Goal: Understand process/instructions: Learn how to perform a task or action

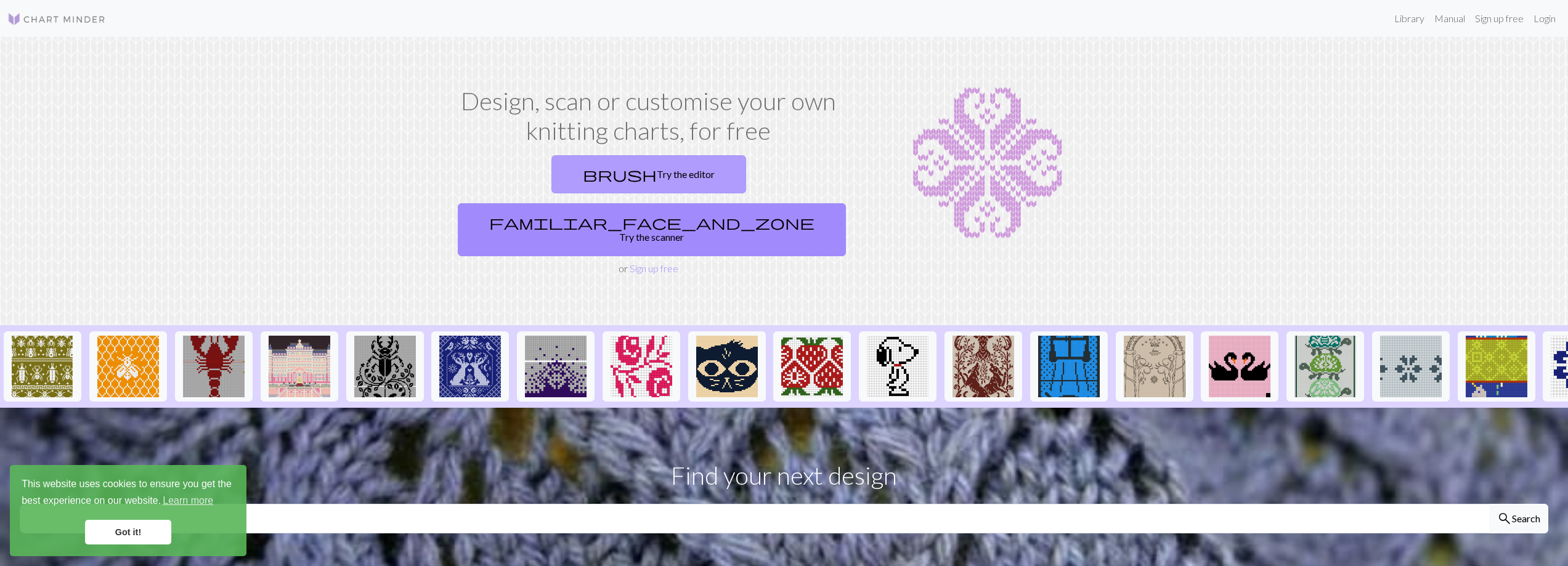
click at [555, 167] on link "brush Try the editor" at bounding box center [648, 174] width 195 height 38
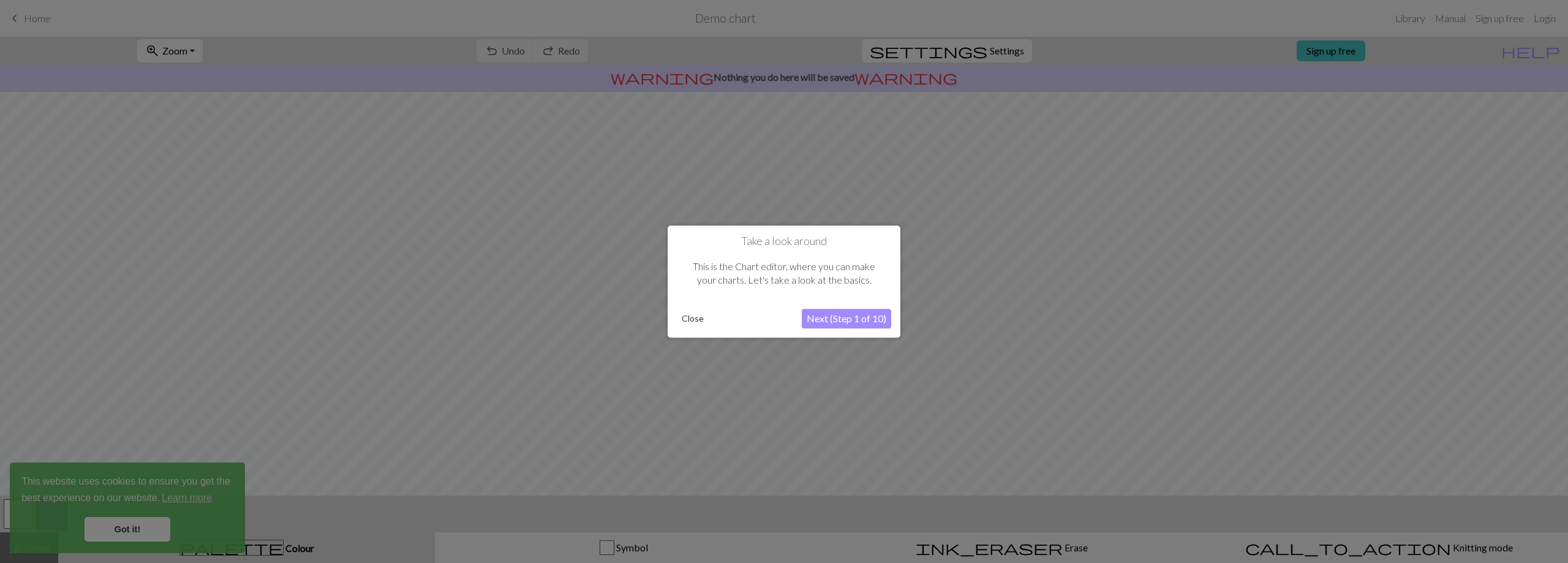
click at [857, 320] on button "Next (Step 1 of 10)" at bounding box center [846, 318] width 90 height 19
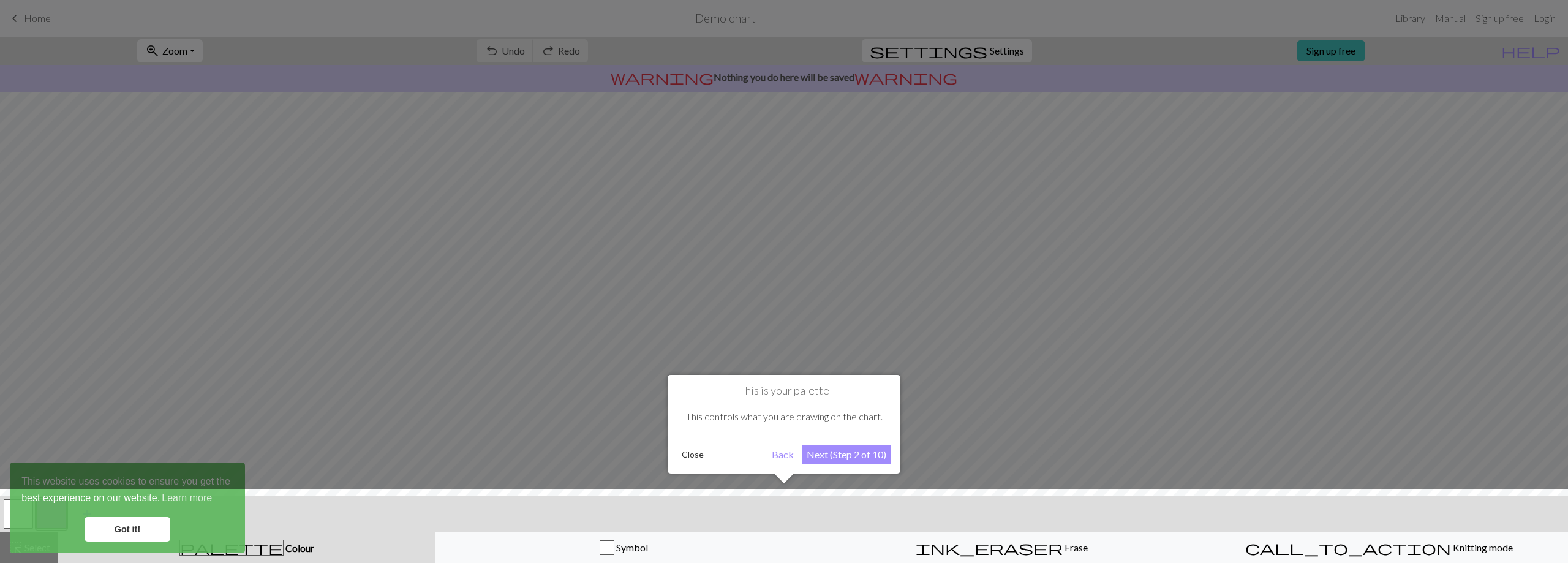
click at [836, 454] on button "Next (Step 2 of 10)" at bounding box center [846, 454] width 90 height 19
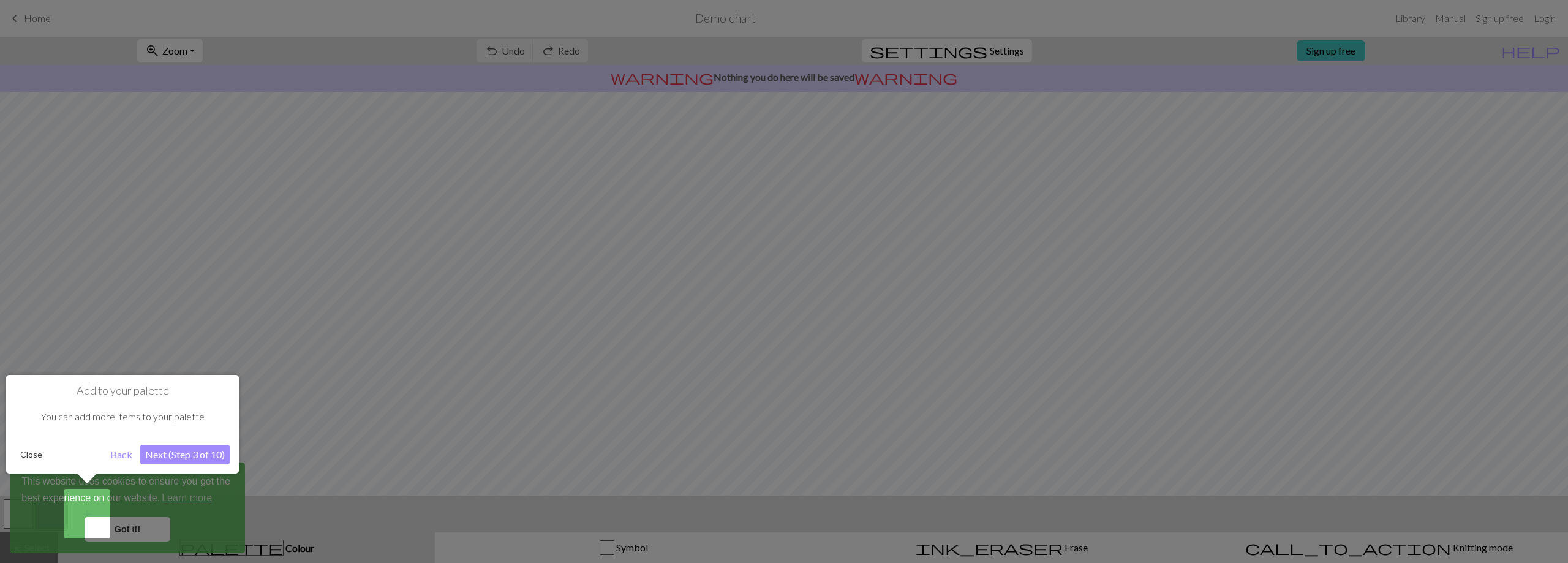
click at [169, 453] on button "Next (Step 3 of 10)" at bounding box center [185, 454] width 90 height 19
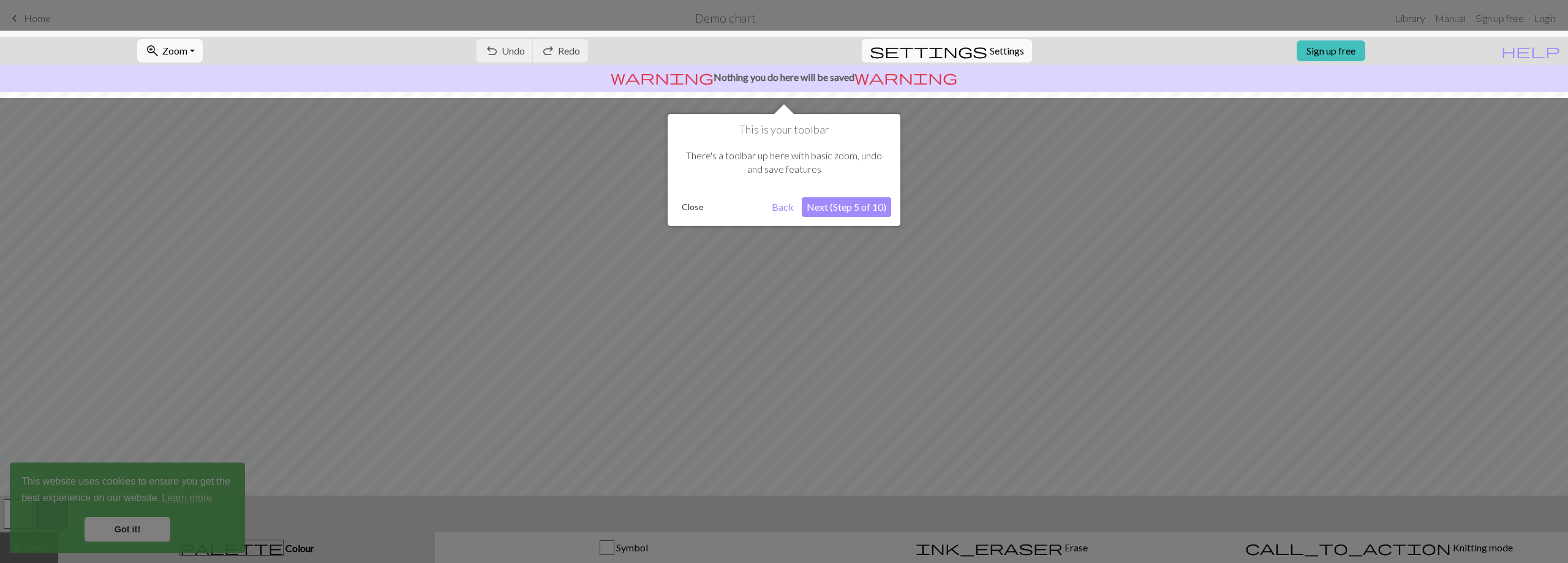
click at [864, 205] on button "Next (Step 5 of 10)" at bounding box center [846, 207] width 90 height 19
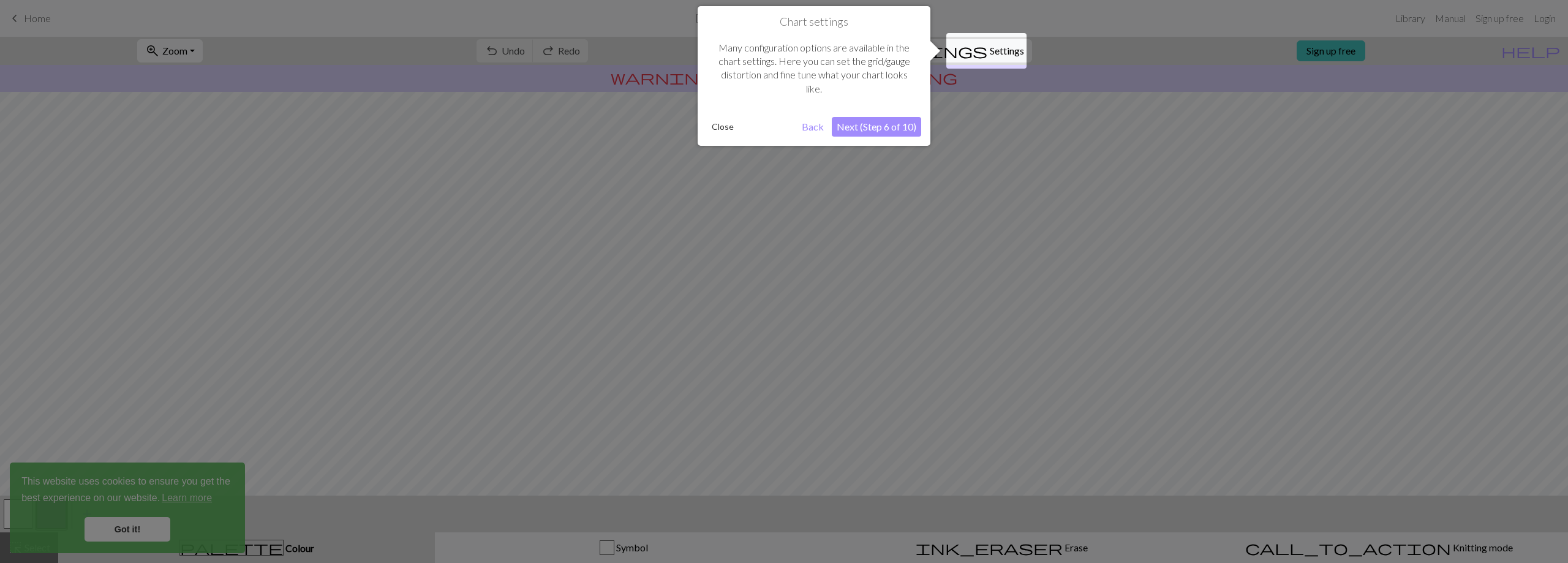
click at [885, 123] on button "Next (Step 6 of 10)" at bounding box center [877, 126] width 90 height 19
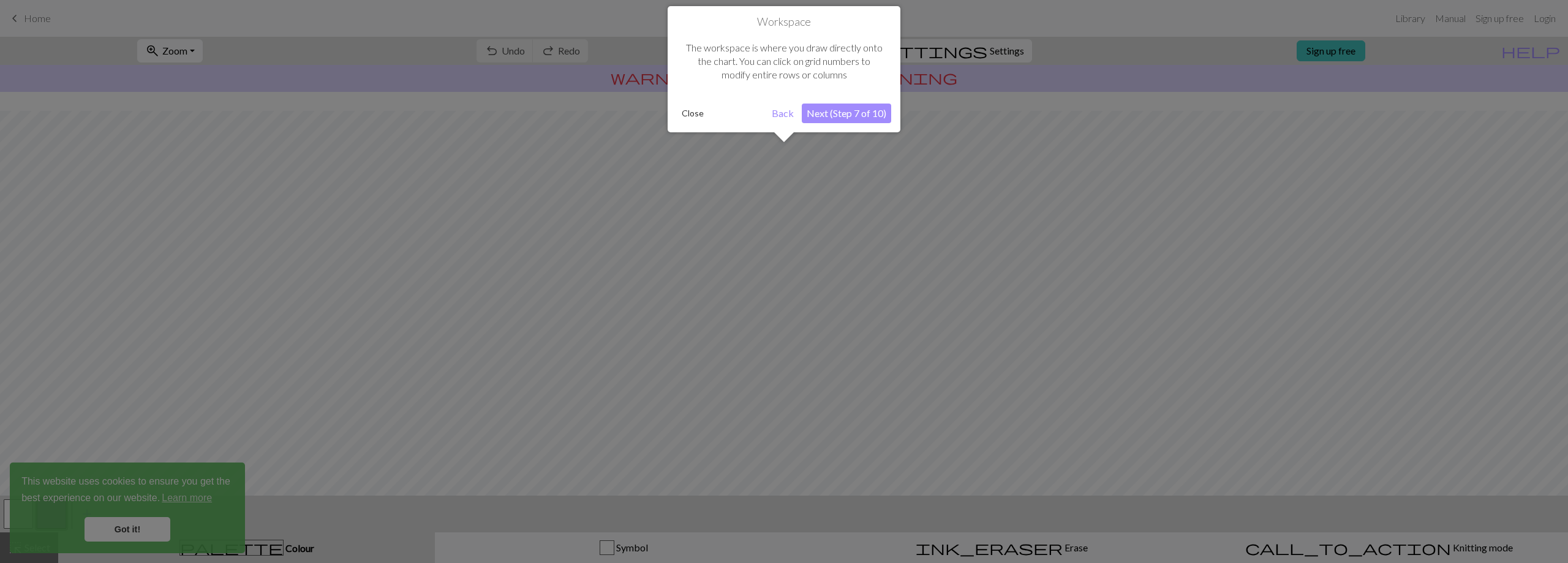
scroll to position [53, 0]
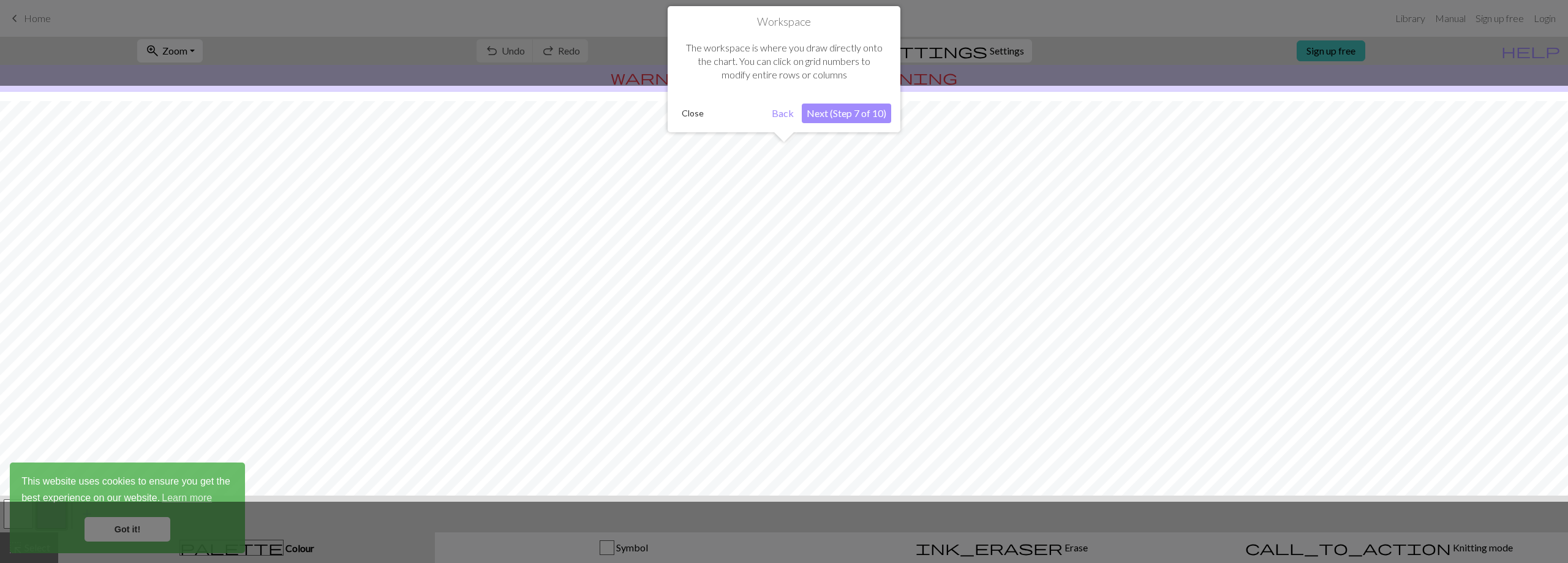
click at [852, 113] on button "Next (Step 7 of 10)" at bounding box center [846, 113] width 90 height 19
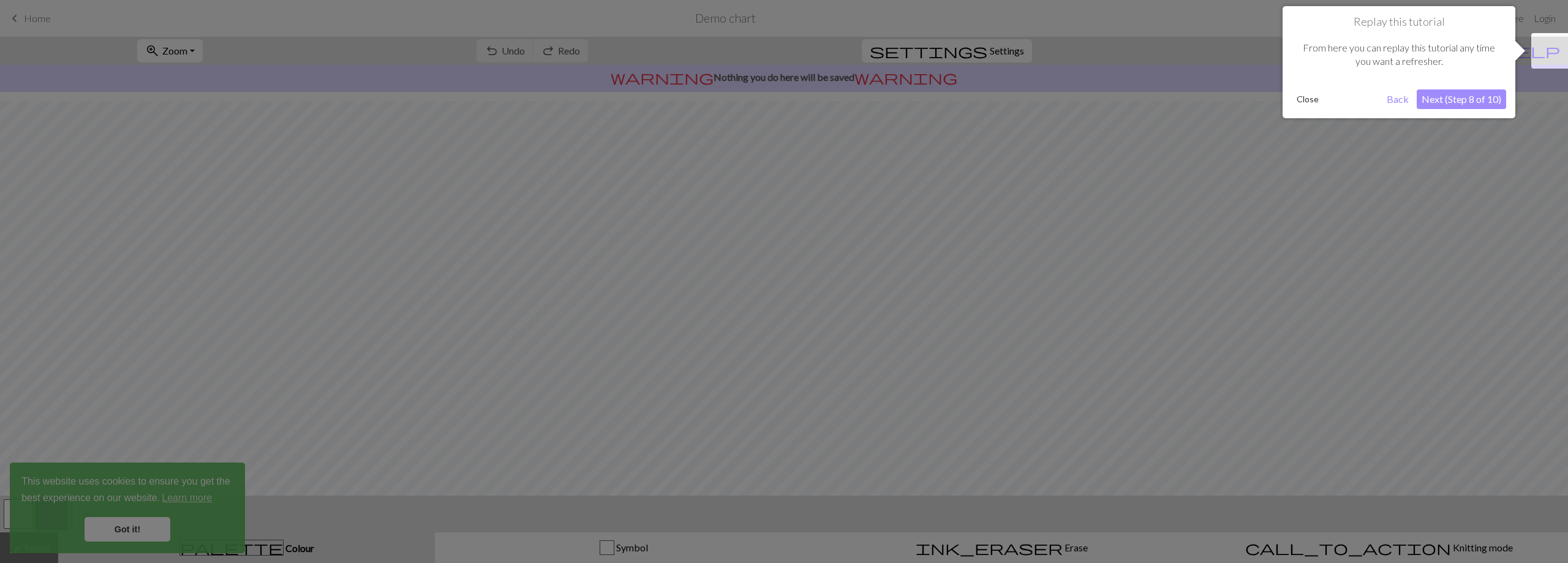
click at [1487, 101] on button "Next (Step 8 of 10)" at bounding box center [1462, 99] width 90 height 19
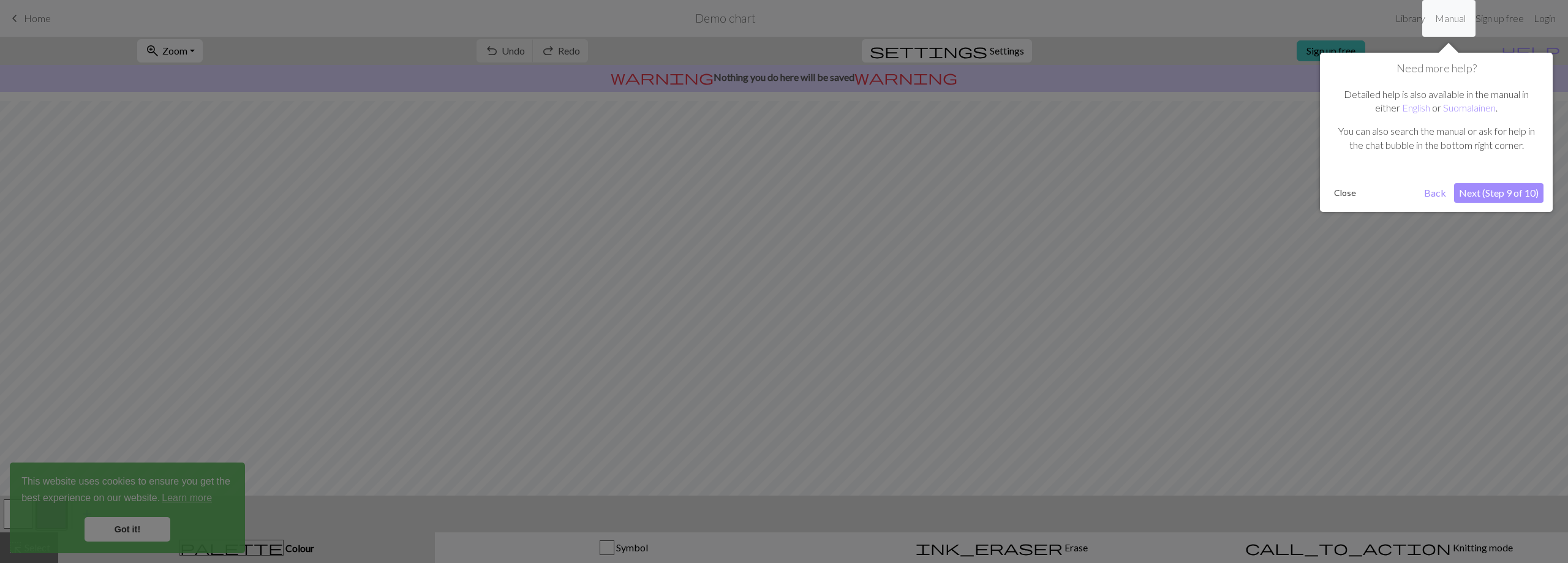
click at [1500, 183] on div "Need more help? Detailed help is also available in the manual in either English…" at bounding box center [1436, 133] width 233 height 159
click at [1499, 190] on button "Next (Step 9 of 10)" at bounding box center [1499, 192] width 90 height 19
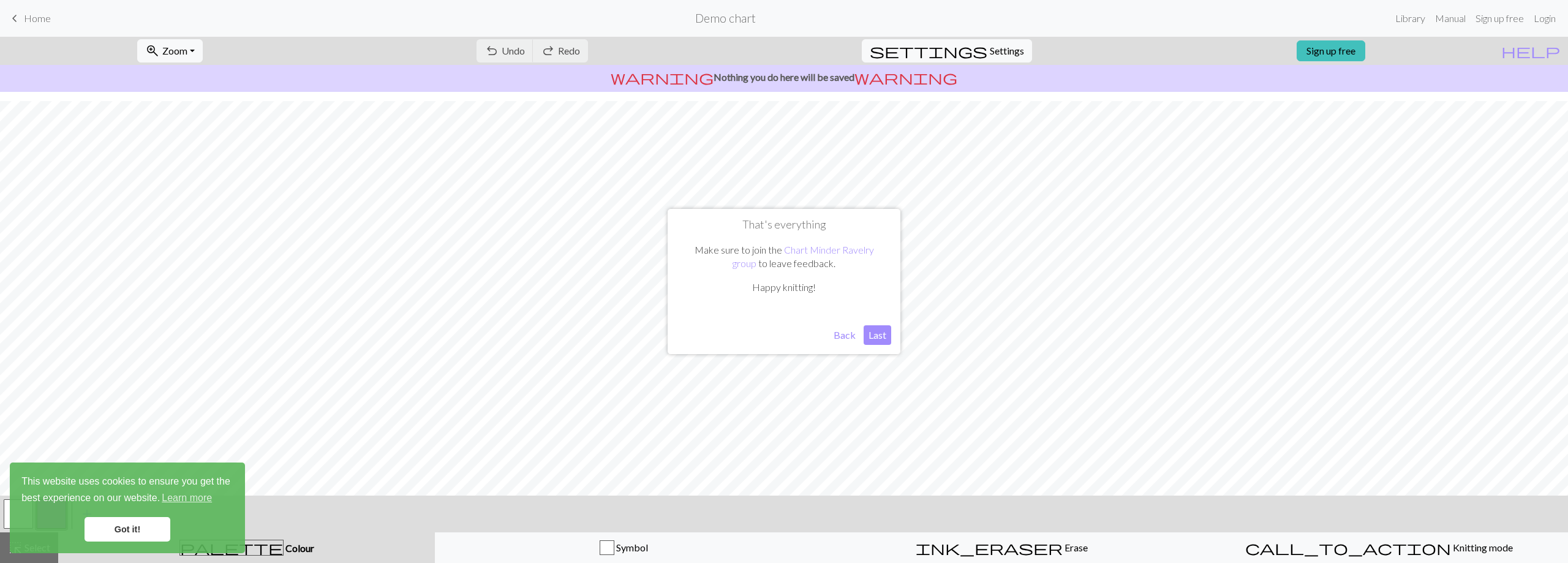
click at [872, 338] on button "Last" at bounding box center [877, 335] width 27 height 19
click at [131, 536] on link "Got it!" at bounding box center [128, 529] width 86 height 24
